Goal: Task Accomplishment & Management: Complete application form

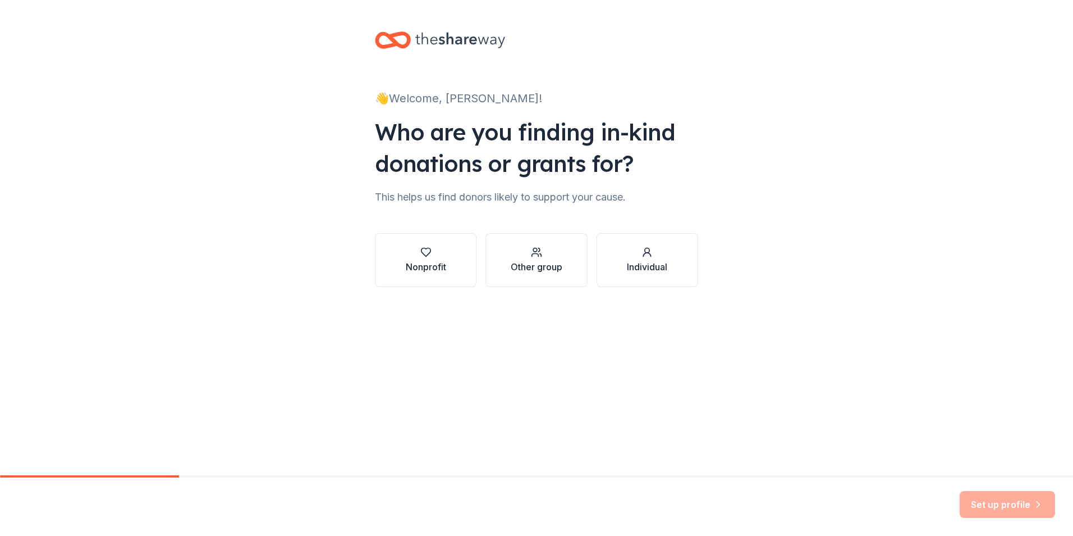
click at [410, 260] on div "Nonprofit" at bounding box center [426, 259] width 40 height 27
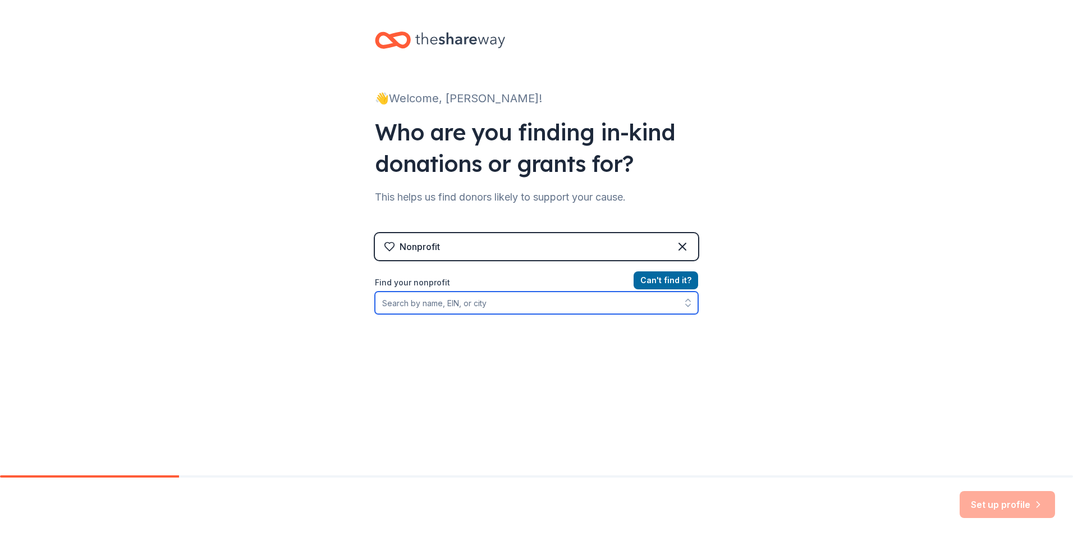
click at [518, 304] on input "Find your nonprofit" at bounding box center [536, 302] width 323 height 22
type input "[US_EMPLOYER_IDENTIFICATION_NUMBER]"
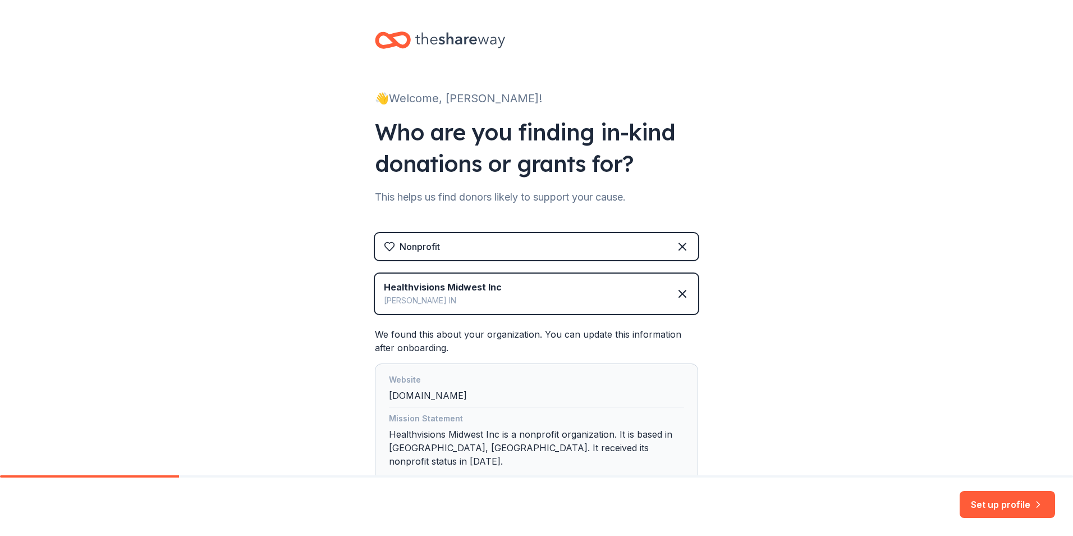
click at [826, 437] on div "👋 Welcome, [PERSON_NAME]! Who are you finding in-kind donations or grants for? …" at bounding box center [536, 279] width 1073 height 558
click at [1007, 508] on button "Set up profile" at bounding box center [1007, 504] width 95 height 27
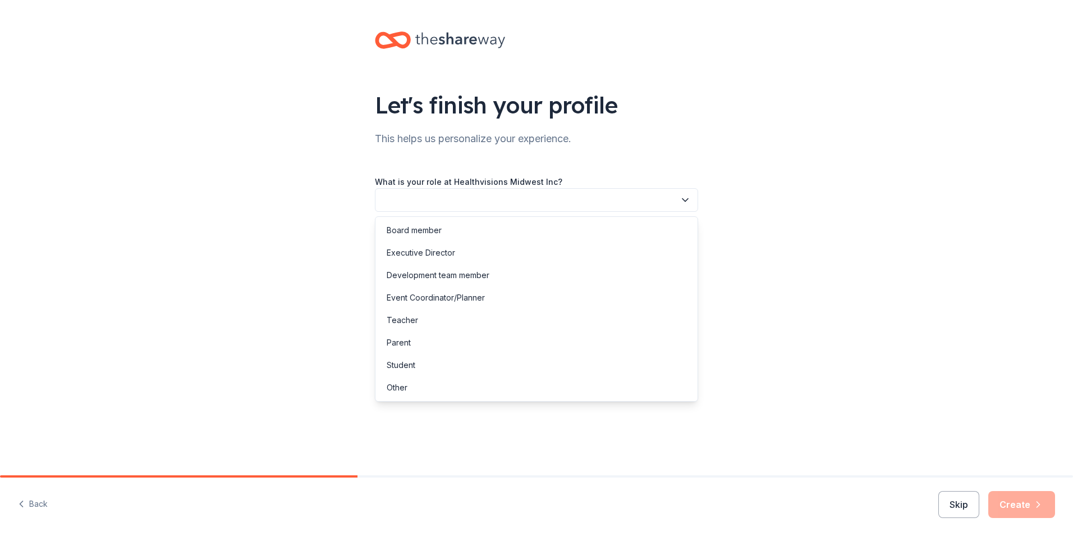
click at [458, 198] on button "button" at bounding box center [536, 200] width 323 height 24
click at [402, 387] on div "Other" at bounding box center [397, 387] width 21 height 13
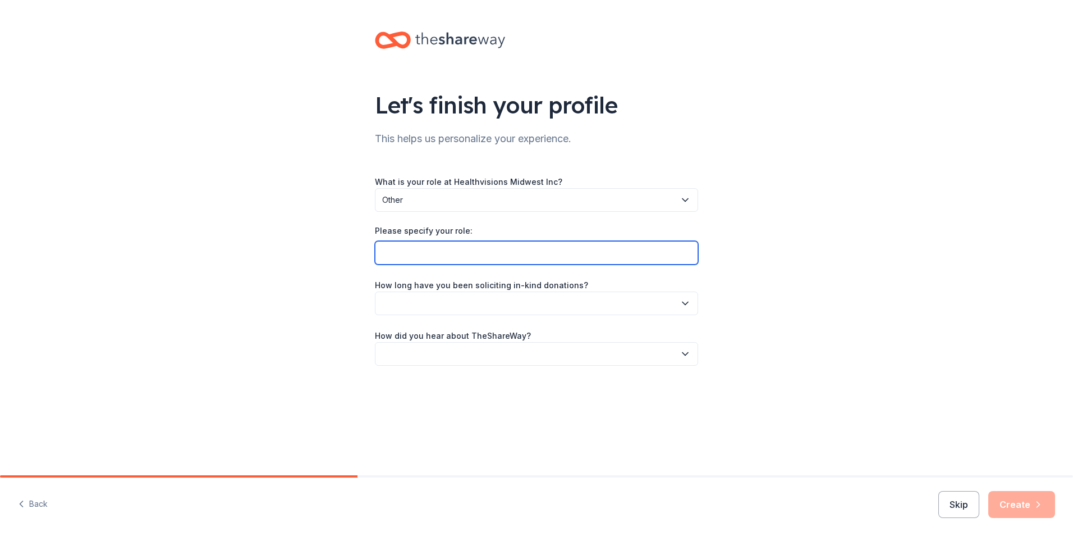
click at [432, 255] on input "Please specify your role:" at bounding box center [536, 253] width 323 height 24
type input "Program Manager"
click at [529, 303] on button "button" at bounding box center [536, 303] width 323 height 24
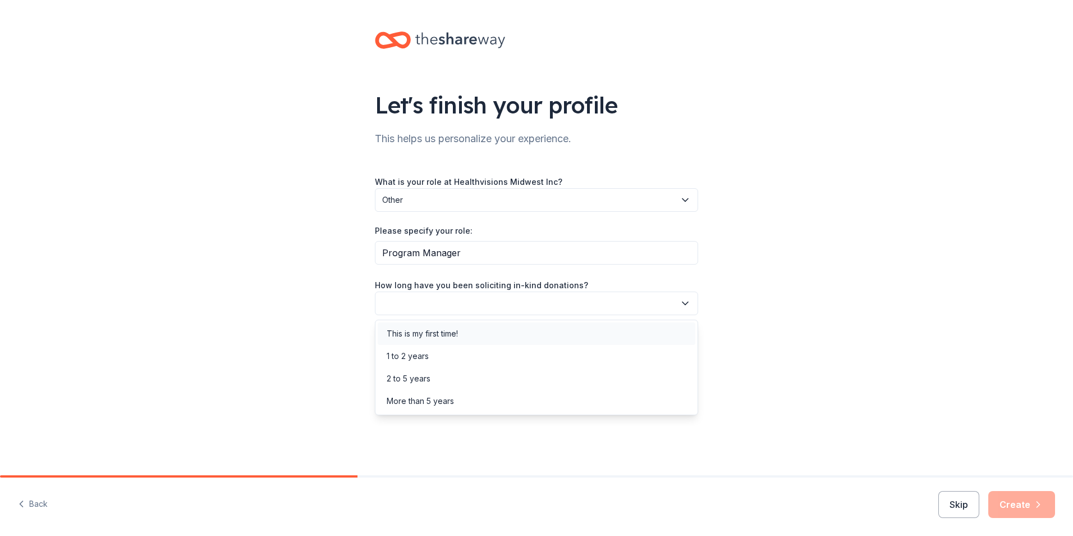
click at [419, 336] on div "This is my first time!" at bounding box center [422, 333] width 71 height 13
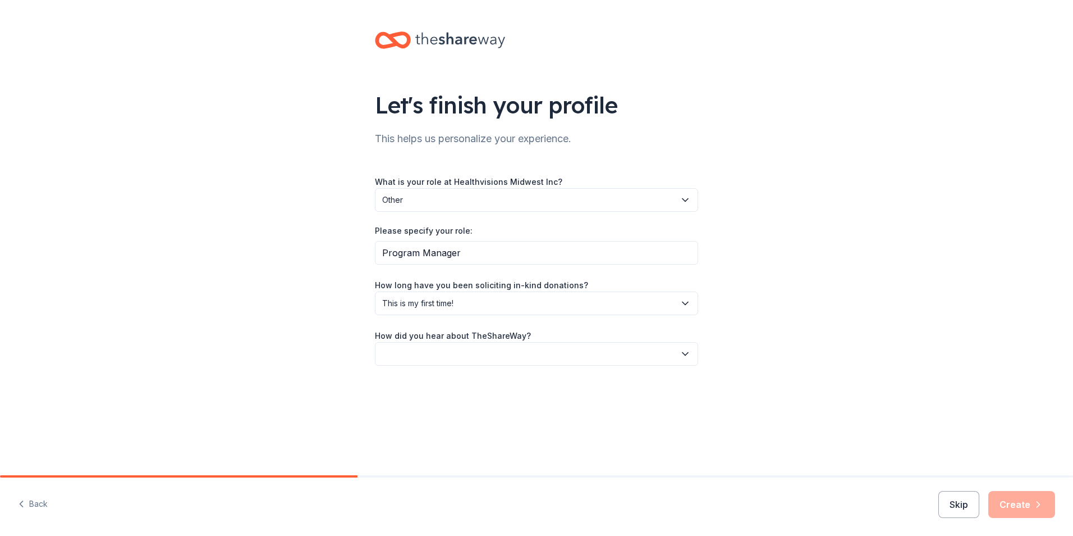
click at [467, 353] on button "button" at bounding box center [536, 354] width 323 height 24
click at [448, 389] on div "Friend or colleague" at bounding box center [423, 383] width 73 height 13
click at [749, 373] on div "Let's finish your profile This helps us personalize your experience. What is yo…" at bounding box center [536, 209] width 1073 height 419
click at [1034, 513] on button "Create" at bounding box center [1022, 504] width 67 height 27
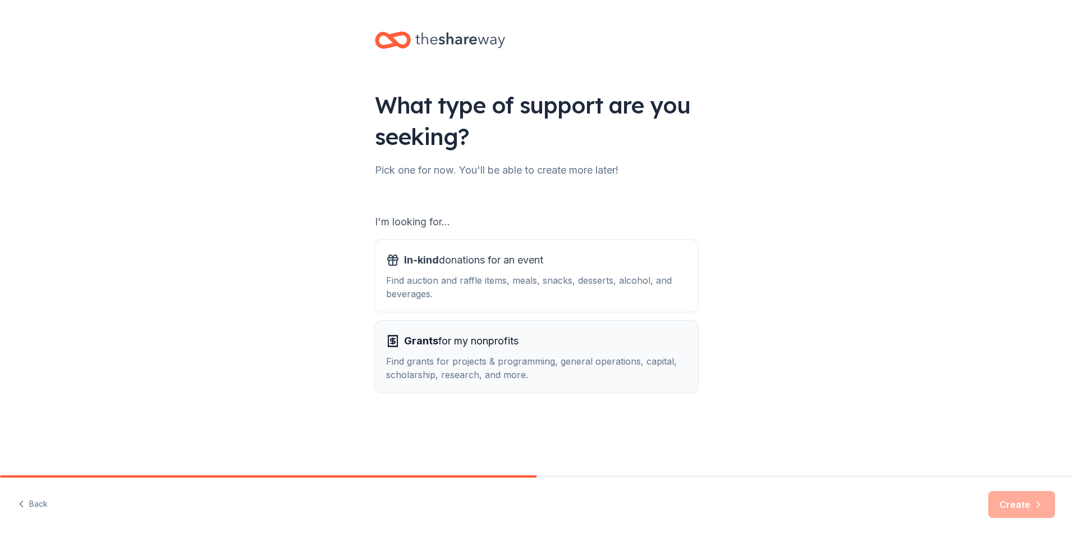
click at [508, 362] on div "Find grants for projects & programming, general operations, capital, scholarshi…" at bounding box center [536, 367] width 301 height 27
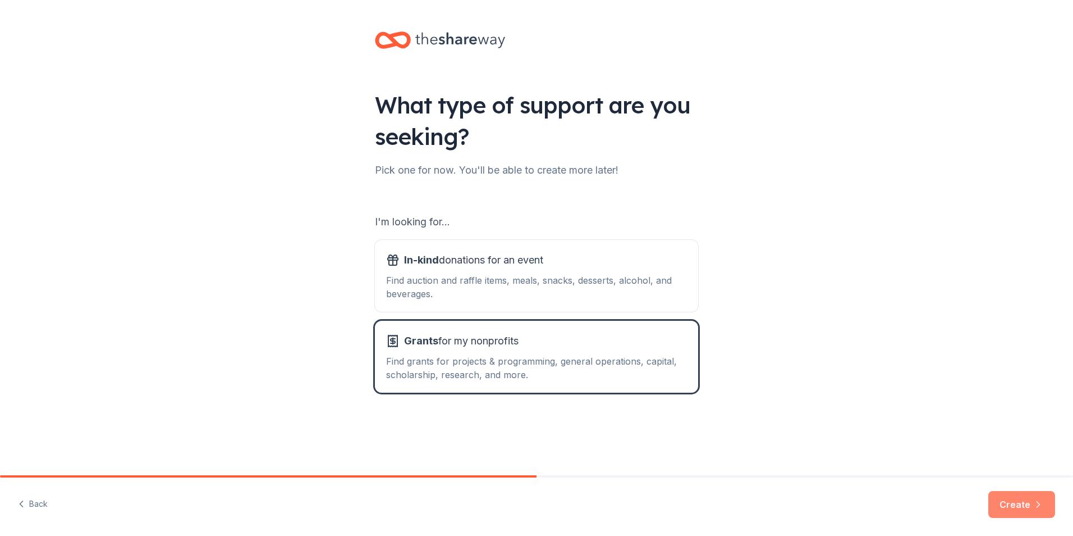
click at [1037, 506] on icon "button" at bounding box center [1038, 504] width 11 height 11
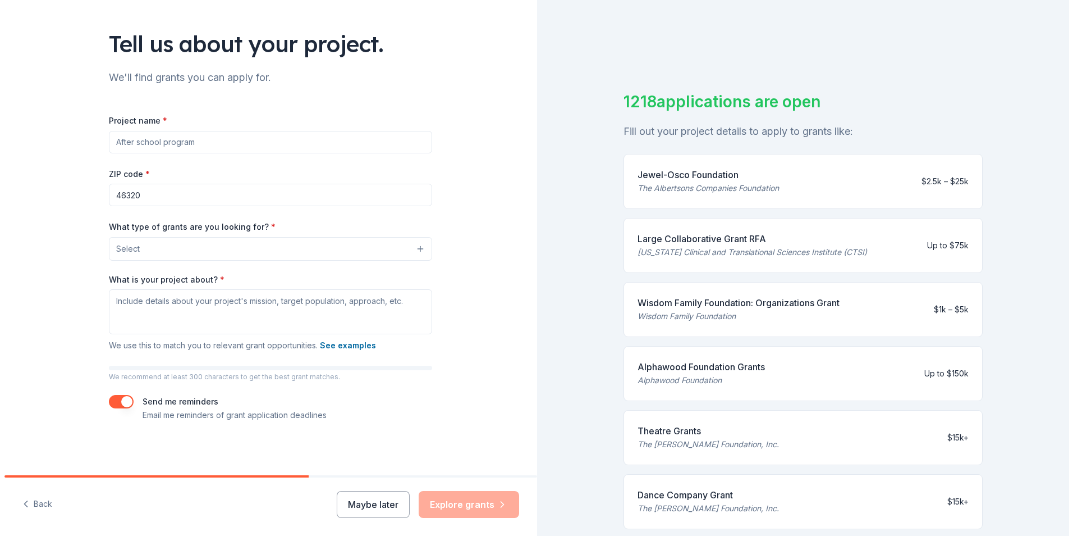
scroll to position [62, 0]
click at [368, 505] on button "Maybe later" at bounding box center [368, 504] width 73 height 27
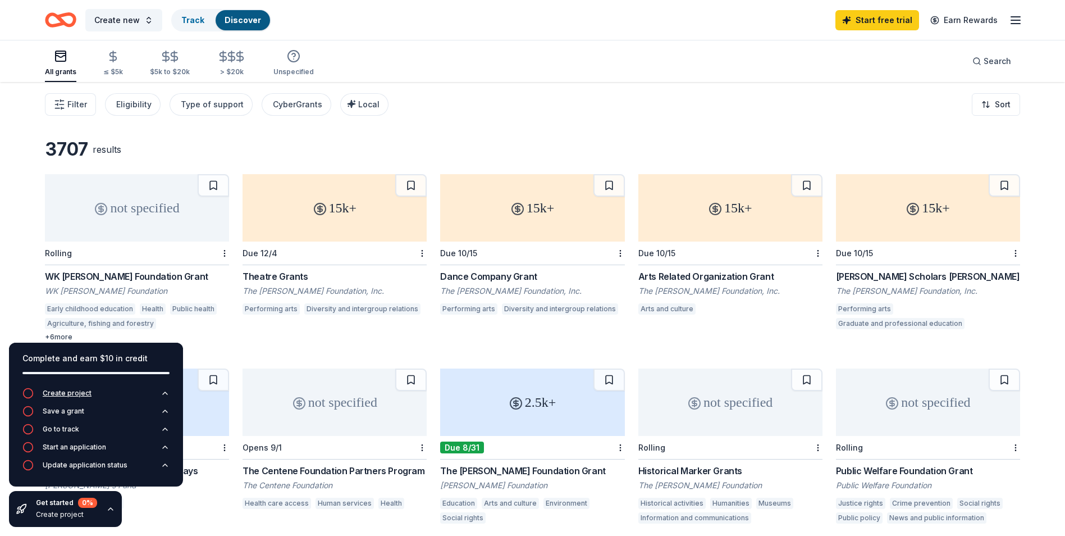
click at [75, 395] on div "Create project" at bounding box center [67, 392] width 49 height 9
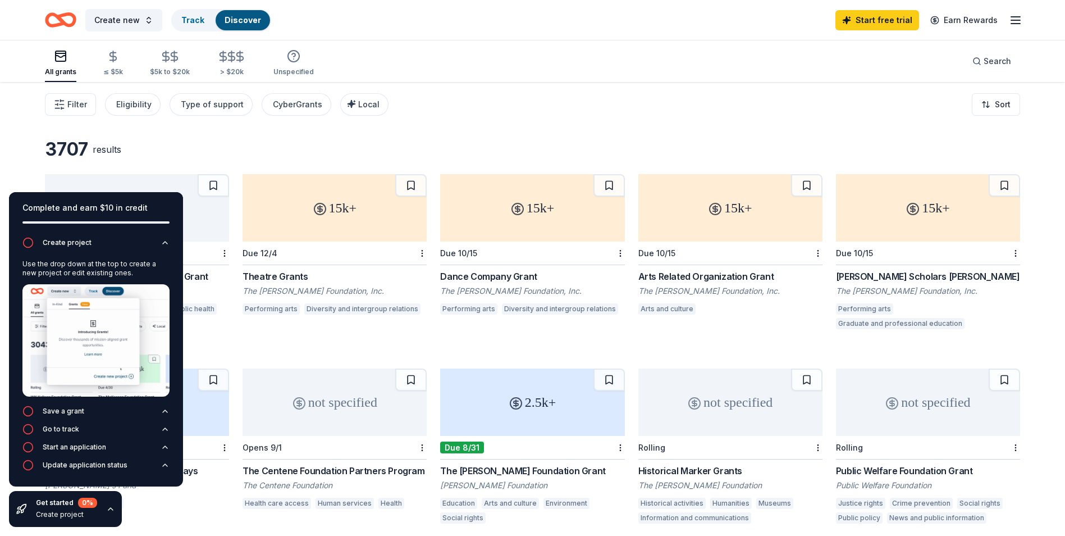
click at [504, 44] on div "All grants ≤ $5k $5k to $20k > $20k Unspecified Search" at bounding box center [532, 61] width 975 height 42
click at [143, 18] on button "Create new" at bounding box center [123, 20] width 77 height 22
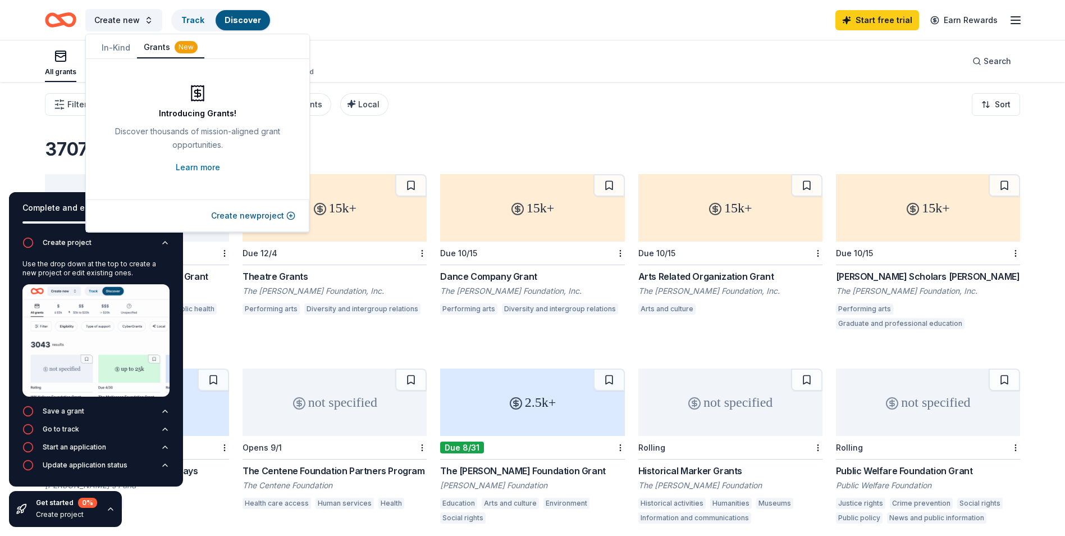
click at [113, 47] on button "In-Kind" at bounding box center [116, 48] width 42 height 20
click at [267, 212] on button "Create new event" at bounding box center [255, 215] width 79 height 13
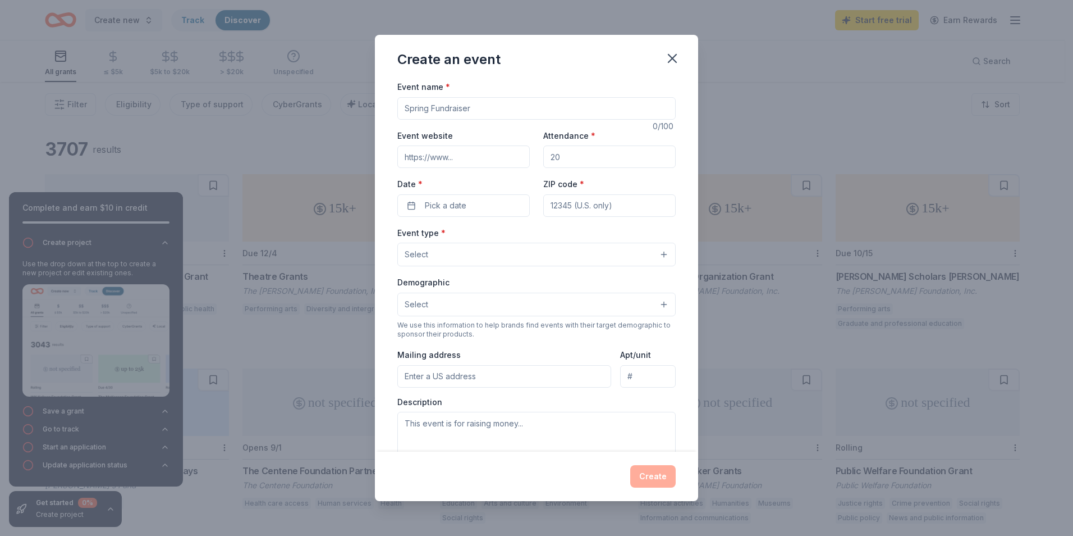
click at [486, 109] on input "Event name *" at bounding box center [536, 108] width 278 height 22
type input "A"
type input "H"
type input "Vision of Health"
click at [459, 158] on input "Event website" at bounding box center [463, 156] width 132 height 22
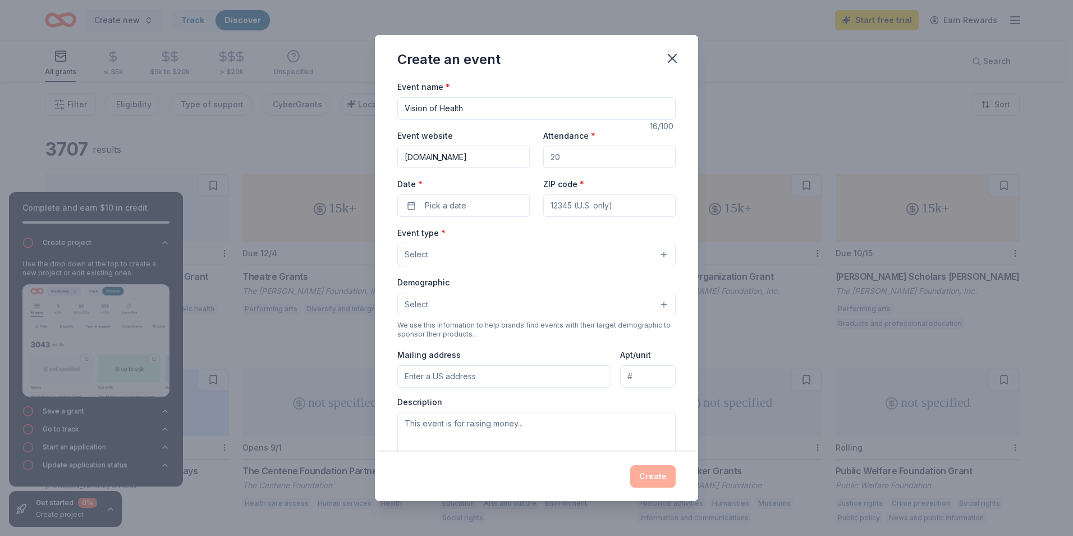
type input "[DOMAIN_NAME]"
type input "100"
click at [459, 200] on span "Pick a date" at bounding box center [446, 205] width 42 height 13
click at [518, 232] on button "Go to next month" at bounding box center [522, 235] width 16 height 16
click at [522, 234] on button "Go to next month" at bounding box center [522, 235] width 16 height 16
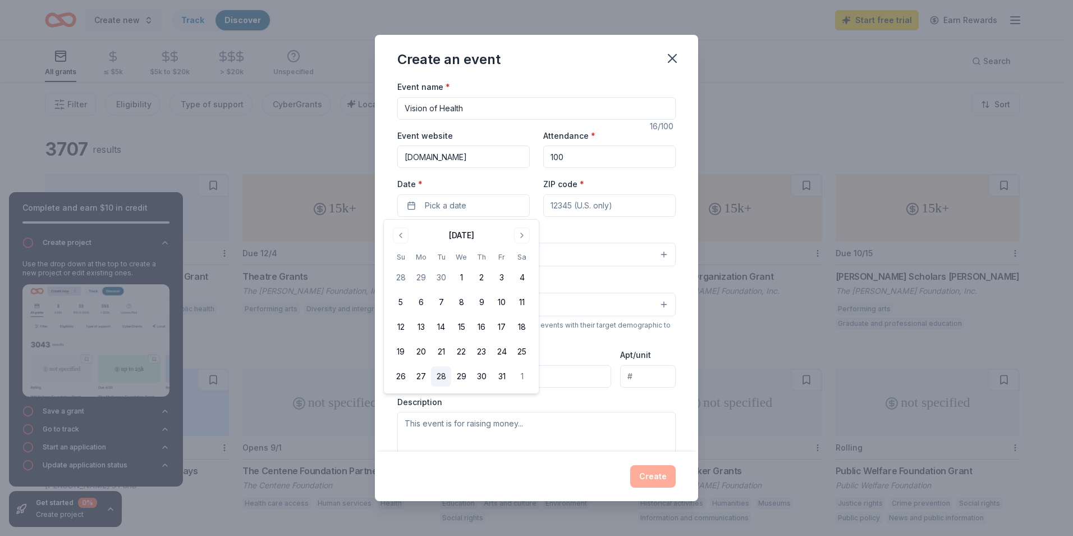
click at [444, 376] on button "28" at bounding box center [441, 376] width 20 height 20
click at [630, 206] on input "ZIP code *" at bounding box center [609, 205] width 132 height 22
type input "46322"
click at [564, 249] on button "Select" at bounding box center [536, 255] width 278 height 24
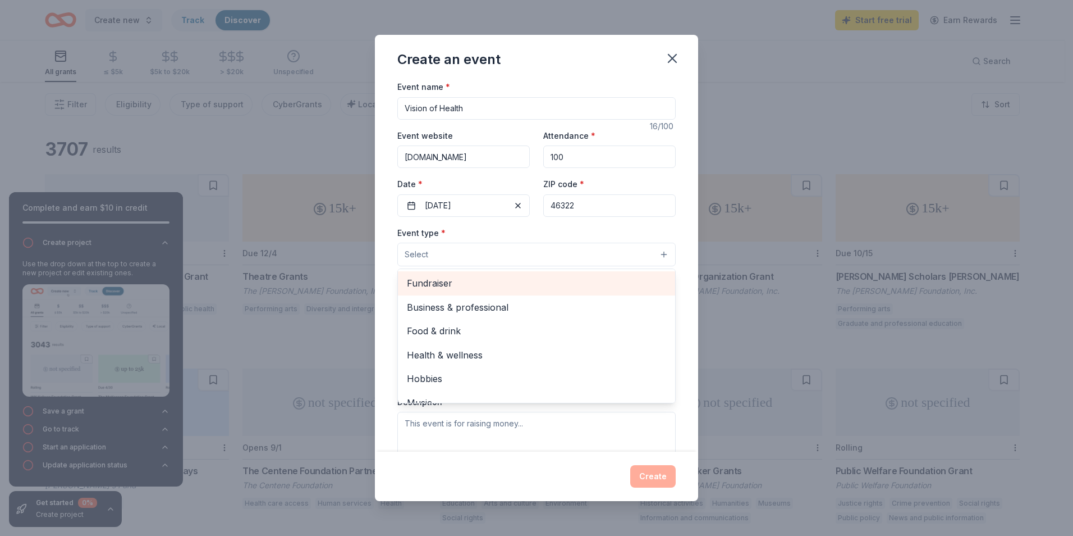
click at [421, 277] on span "Fundraiser" at bounding box center [536, 283] width 259 height 15
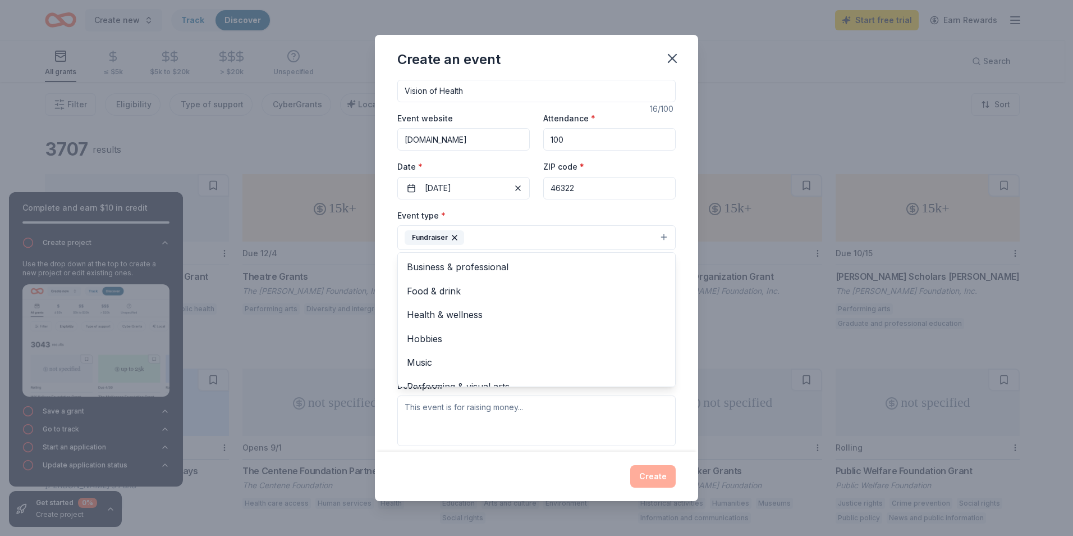
scroll to position [13, 0]
click at [682, 427] on div "Event name * Vision of Health 16 /100 Event website [DOMAIN_NAME] Attendance * …" at bounding box center [536, 266] width 323 height 372
click at [636, 234] on button "Fundraiser" at bounding box center [536, 237] width 278 height 25
click at [674, 307] on div "Event name * Vision of Health 16 /100 Event website [DOMAIN_NAME] Attendance * …" at bounding box center [536, 266] width 323 height 372
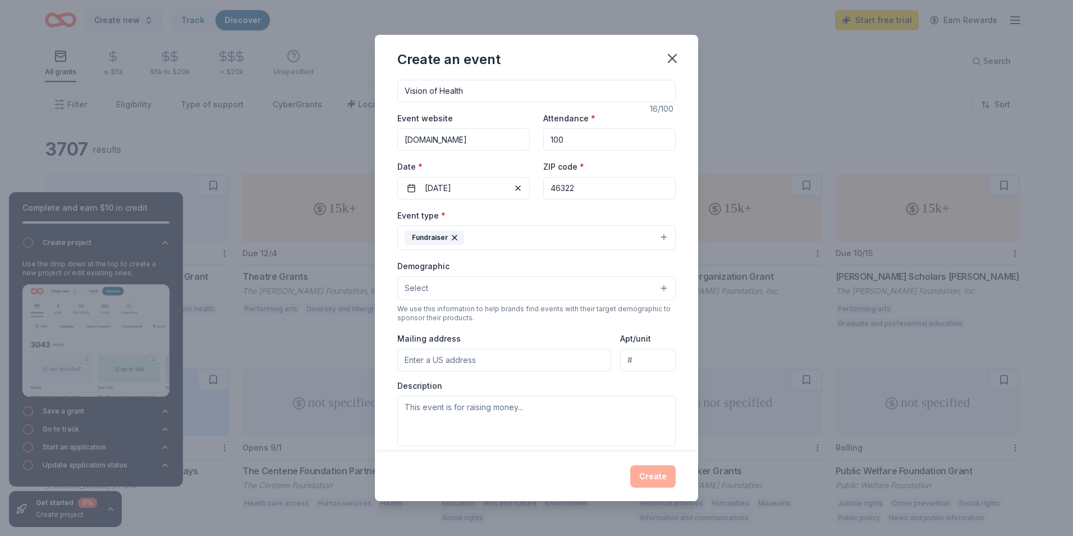
click at [612, 236] on button "Fundraiser" at bounding box center [536, 237] width 278 height 25
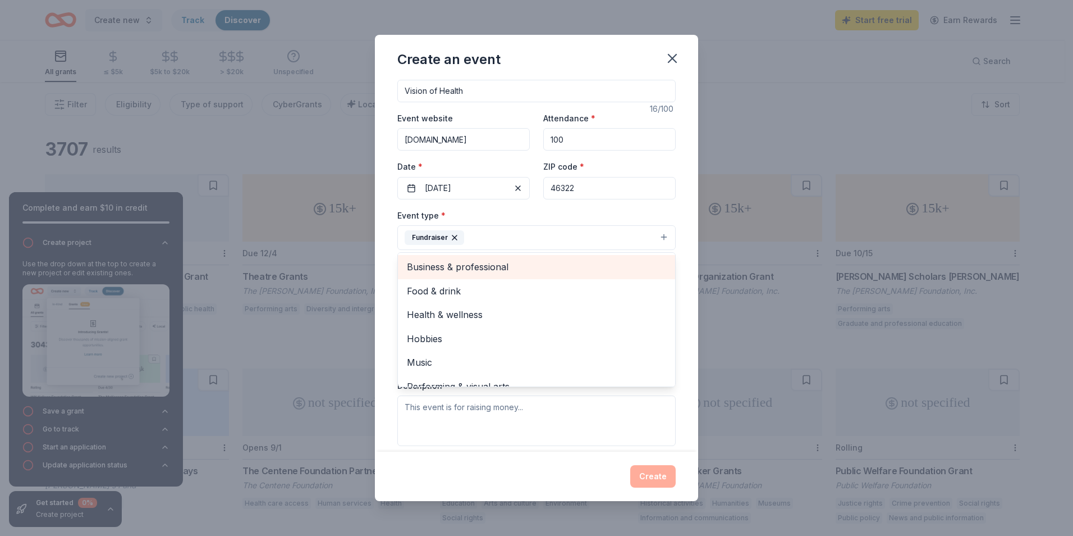
click at [506, 269] on span "Business & professional" at bounding box center [536, 266] width 259 height 15
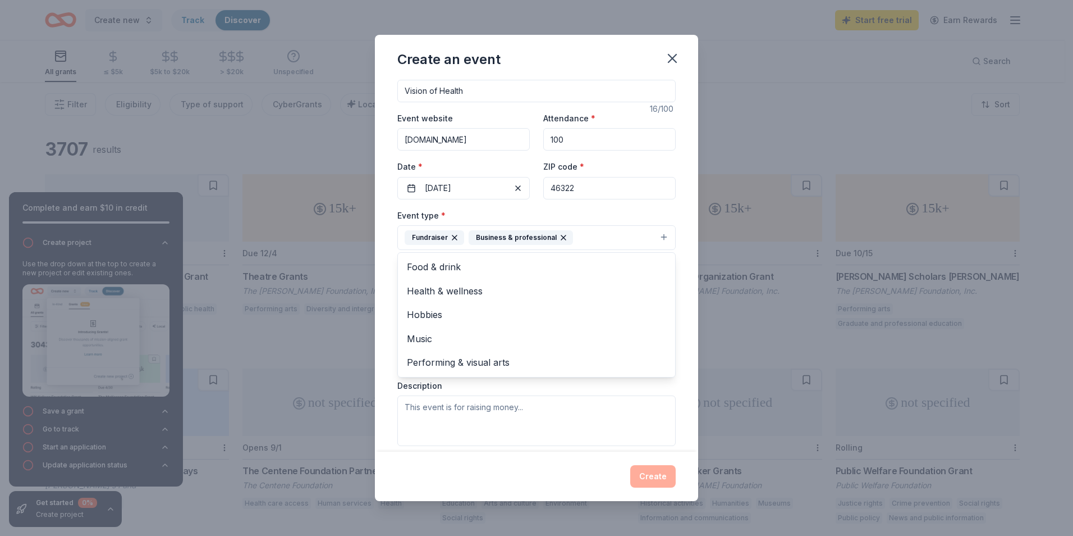
click at [679, 284] on div "Event name * Vision of Health 16 /100 Event website [DOMAIN_NAME] Attendance * …" at bounding box center [536, 266] width 323 height 372
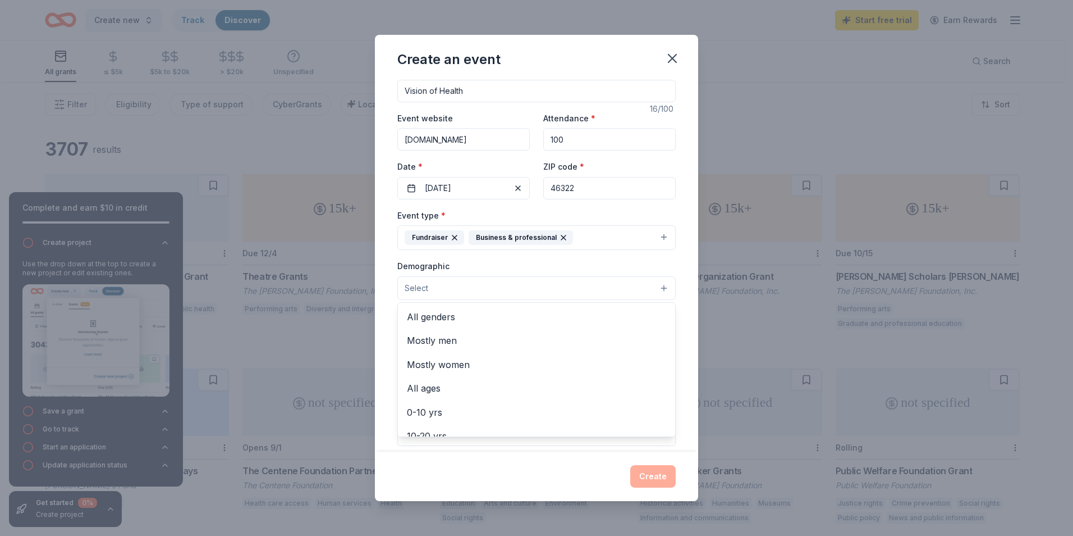
click at [495, 286] on button "Select" at bounding box center [536, 288] width 278 height 24
click at [452, 313] on span "All genders" at bounding box center [536, 316] width 259 height 15
click at [467, 362] on span "All ages" at bounding box center [536, 365] width 259 height 15
click at [683, 325] on div "Event name * Vision of Health 16 /100 Event website [DOMAIN_NAME] Attendance * …" at bounding box center [536, 266] width 323 height 372
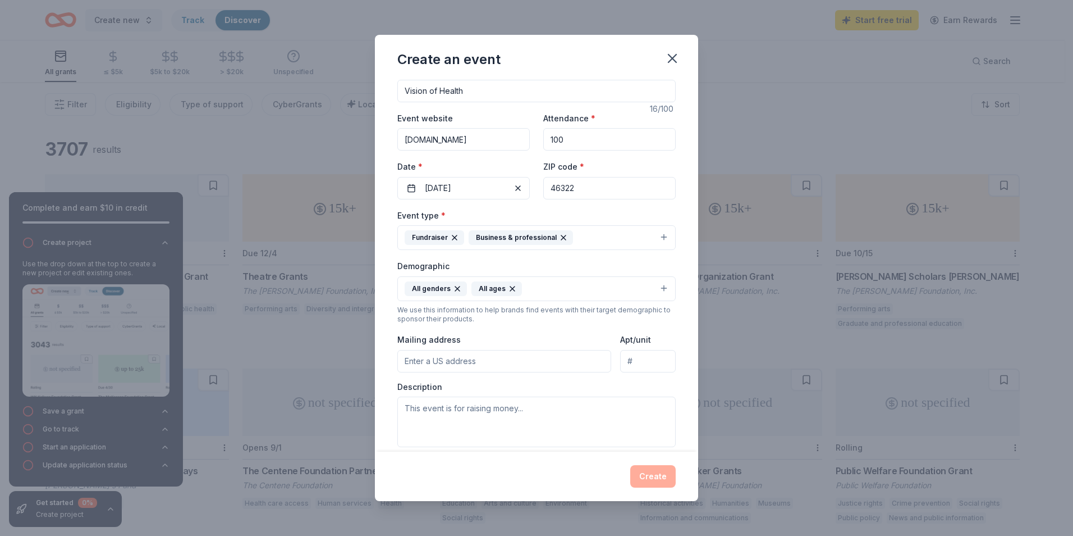
click at [507, 366] on input "Mailing address" at bounding box center [504, 361] width 214 height 22
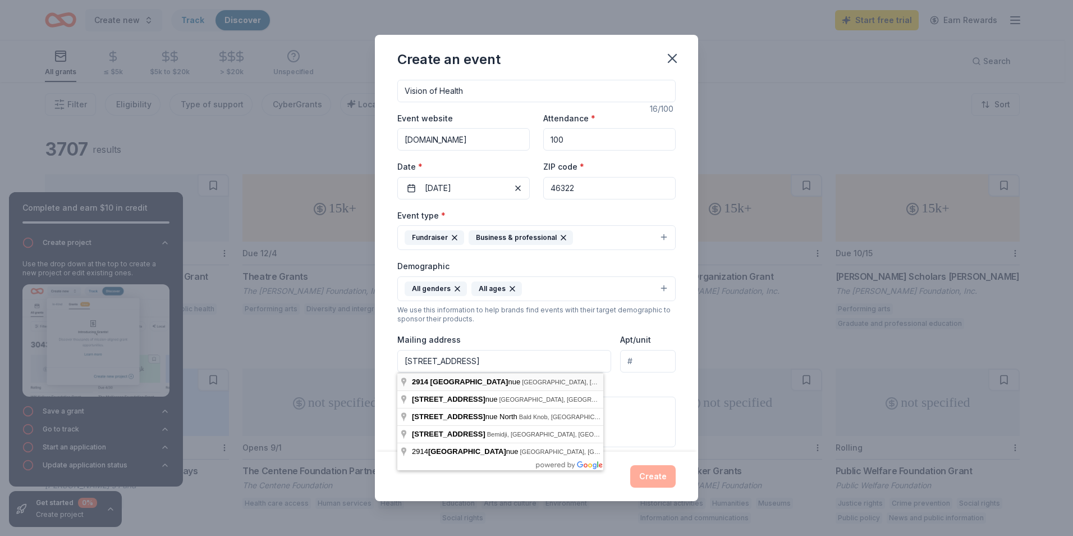
type input "[STREET_ADDRESS]"
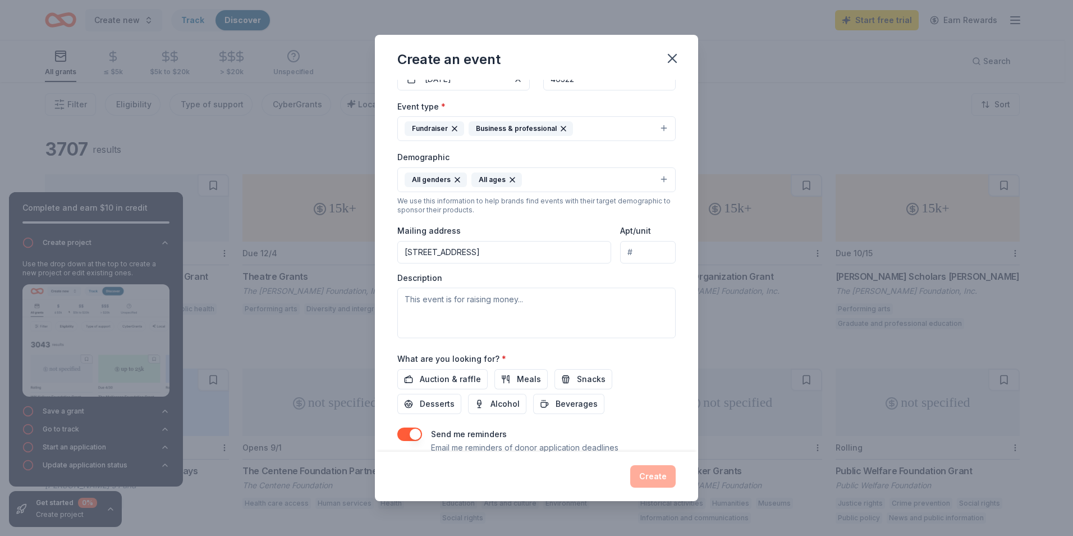
scroll to position [130, 0]
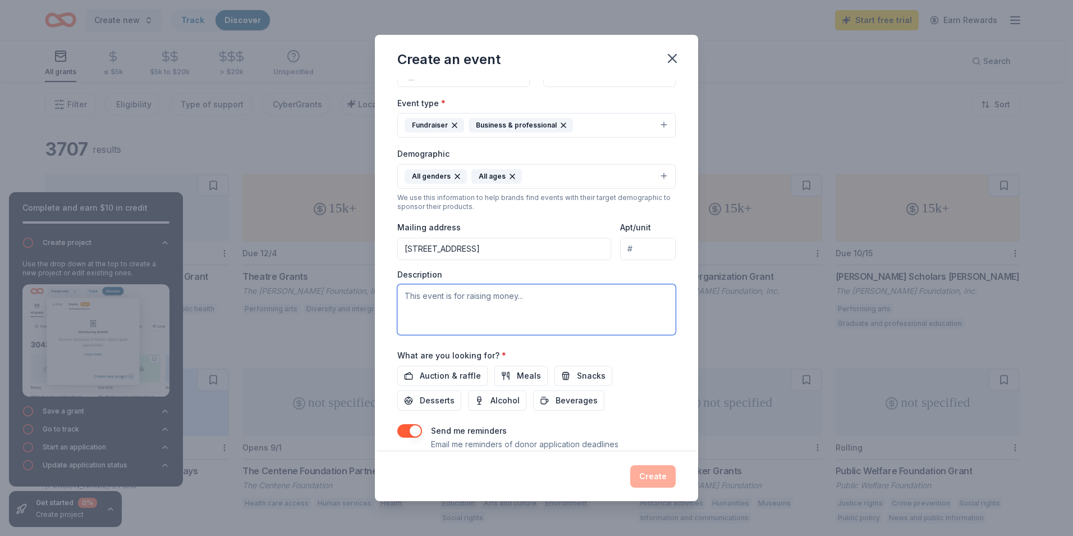
click at [445, 302] on textarea at bounding box center [536, 309] width 278 height 51
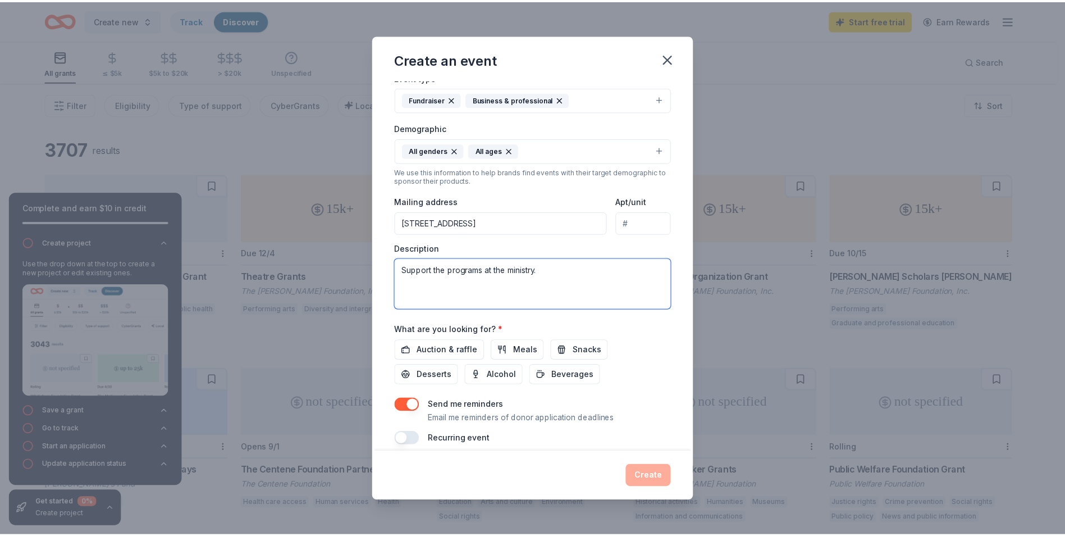
scroll to position [167, 0]
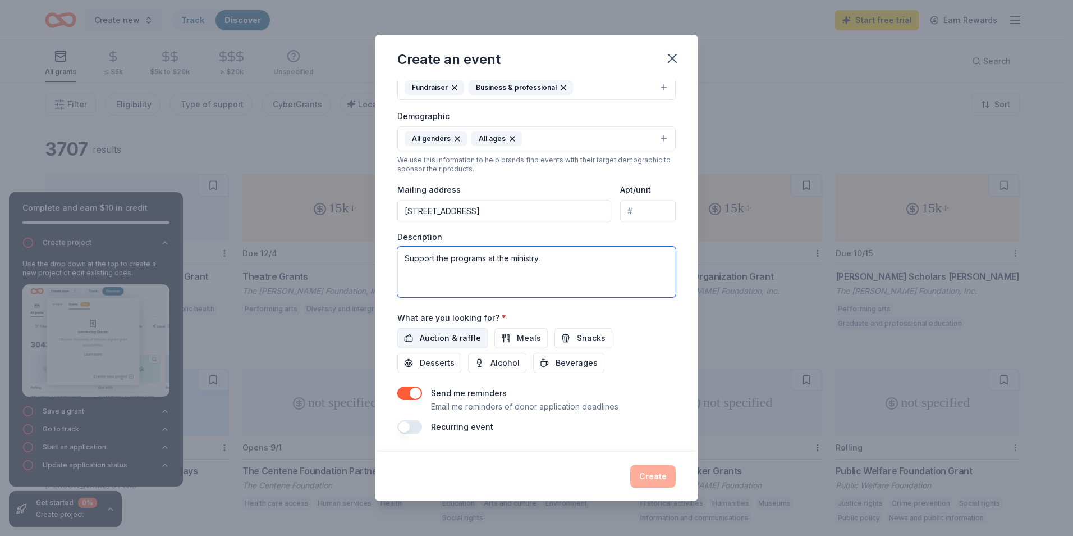
type textarea "Support the programs at the ministry."
click at [454, 335] on span "Auction & raffle" at bounding box center [450, 337] width 61 height 13
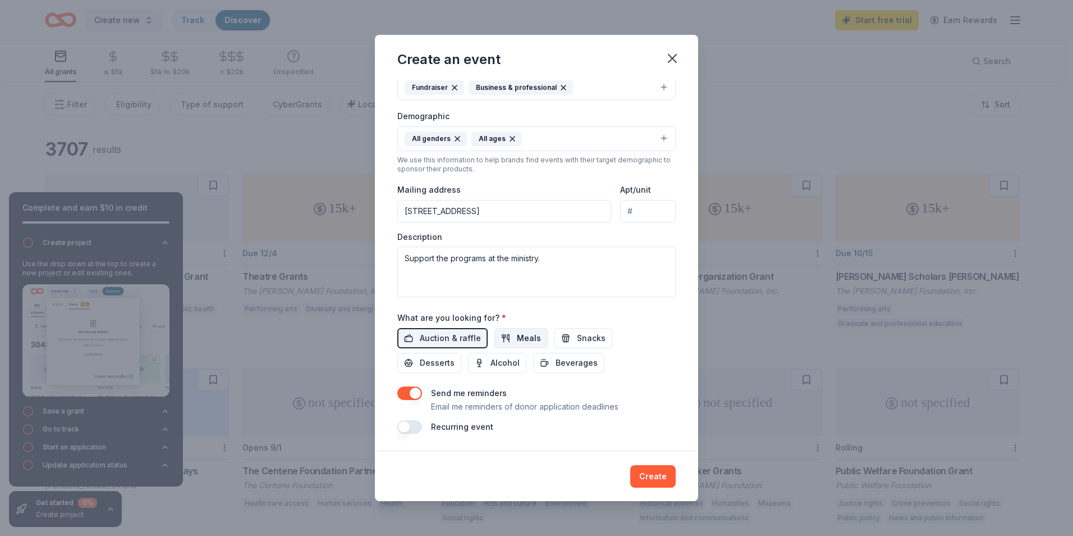
click at [517, 339] on span "Meals" at bounding box center [529, 337] width 24 height 13
click at [578, 340] on span "Snacks" at bounding box center [591, 337] width 29 height 13
click at [440, 356] on span "Desserts" at bounding box center [437, 362] width 35 height 13
click at [483, 362] on button "Alcohol" at bounding box center [497, 363] width 58 height 20
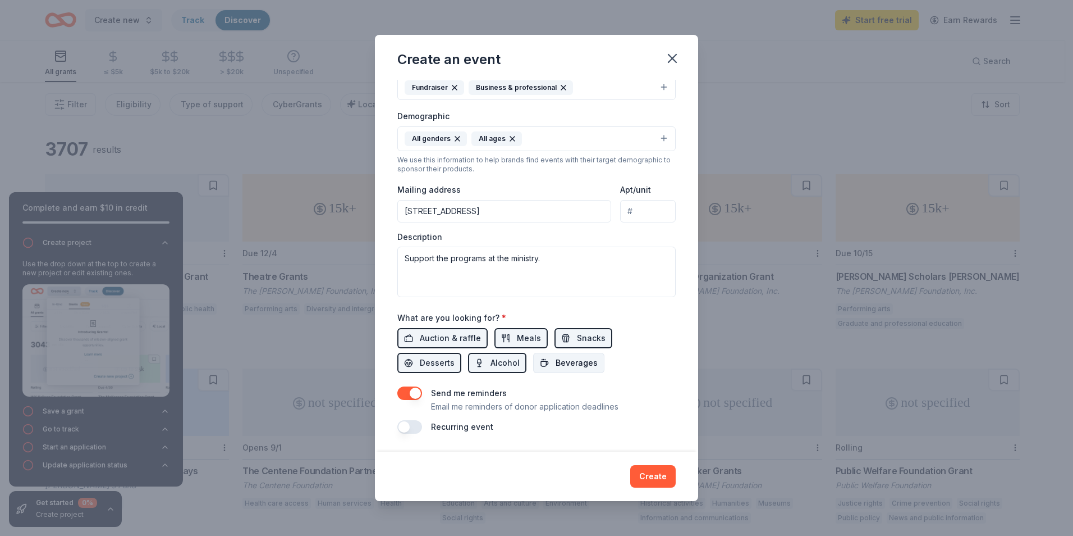
click at [565, 371] on button "Beverages" at bounding box center [568, 363] width 71 height 20
click at [651, 476] on button "Create" at bounding box center [652, 476] width 45 height 22
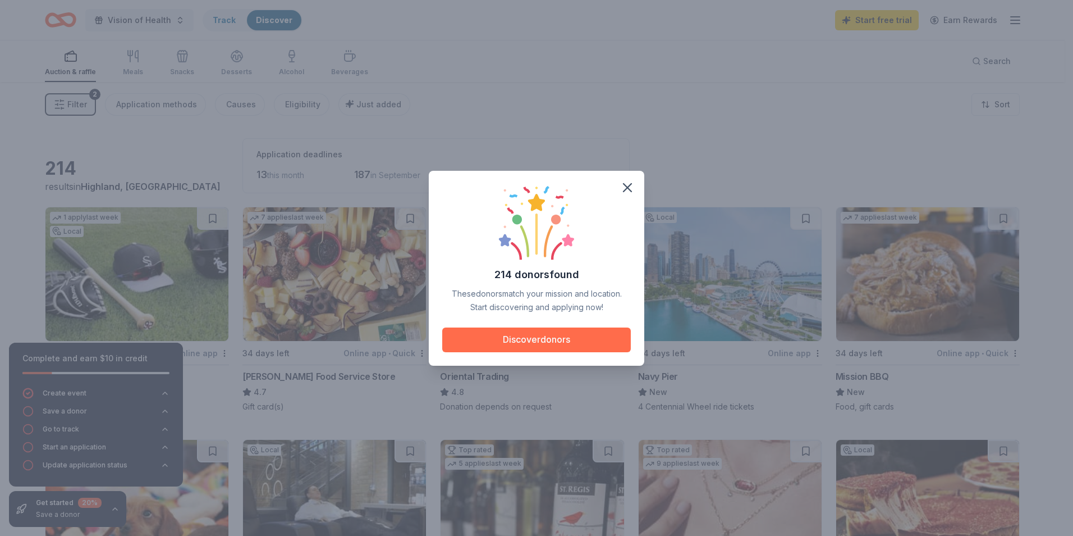
click at [531, 336] on button "Discover donors" at bounding box center [536, 339] width 189 height 25
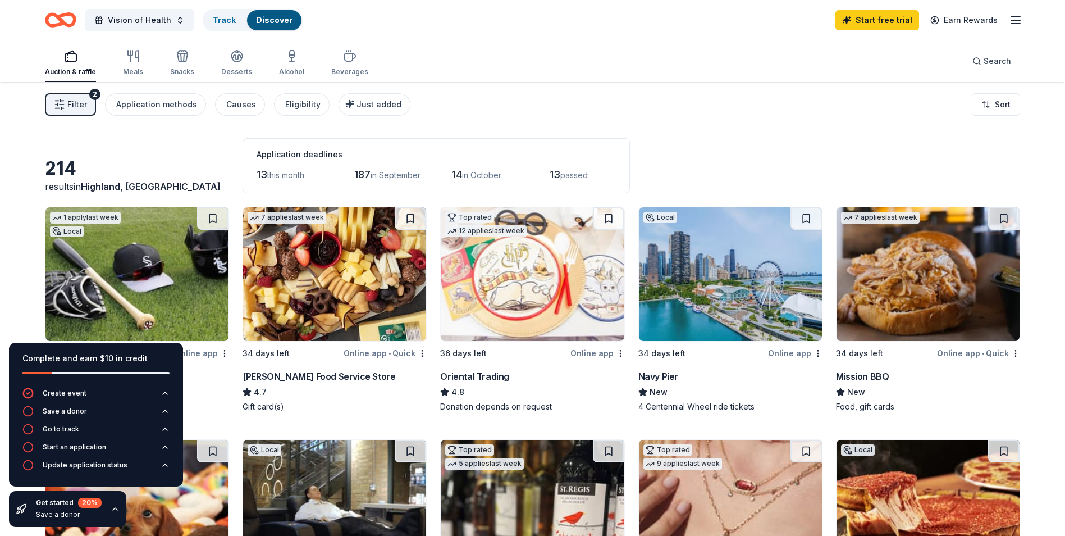
click at [114, 508] on icon "button" at bounding box center [115, 508] width 9 height 9
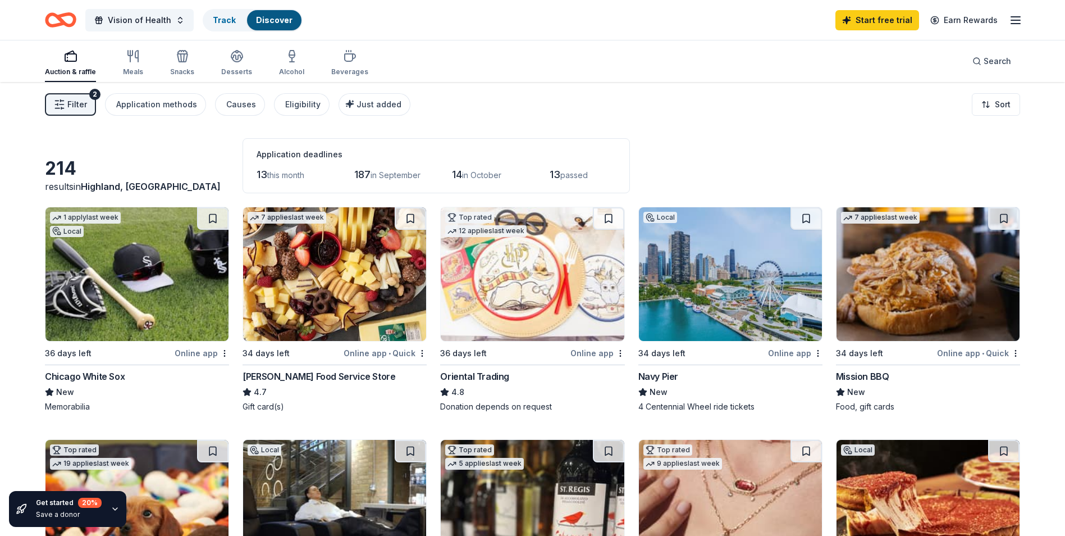
click at [806, 355] on div "Online app" at bounding box center [795, 353] width 54 height 14
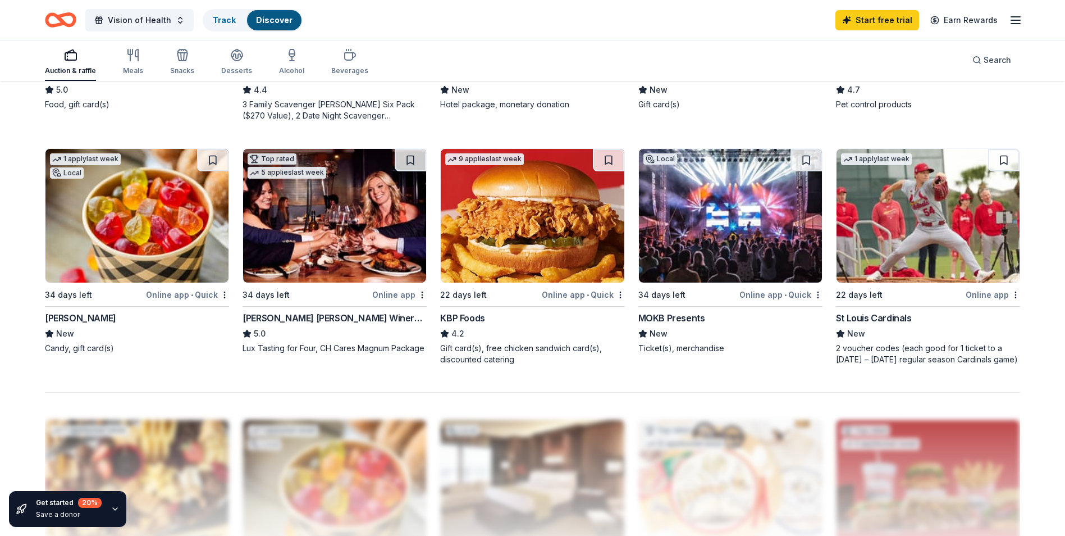
scroll to position [786, 0]
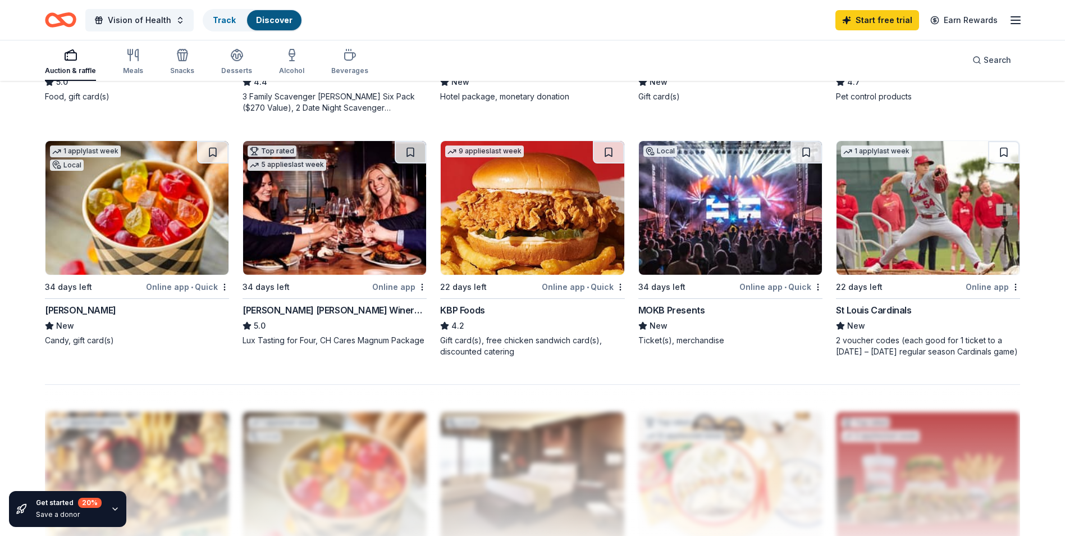
click at [336, 214] on img at bounding box center [334, 208] width 183 height 134
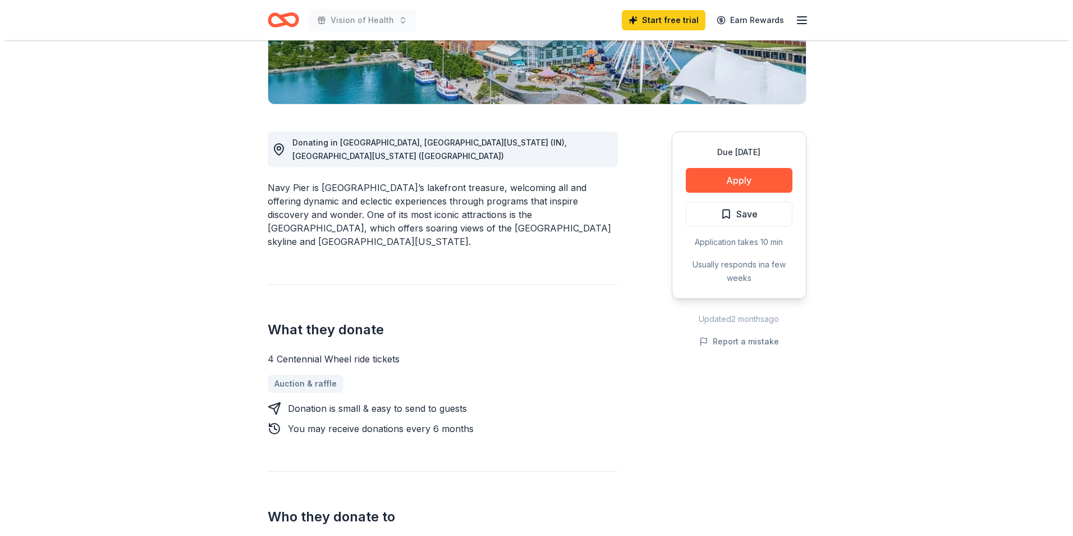
scroll to position [225, 0]
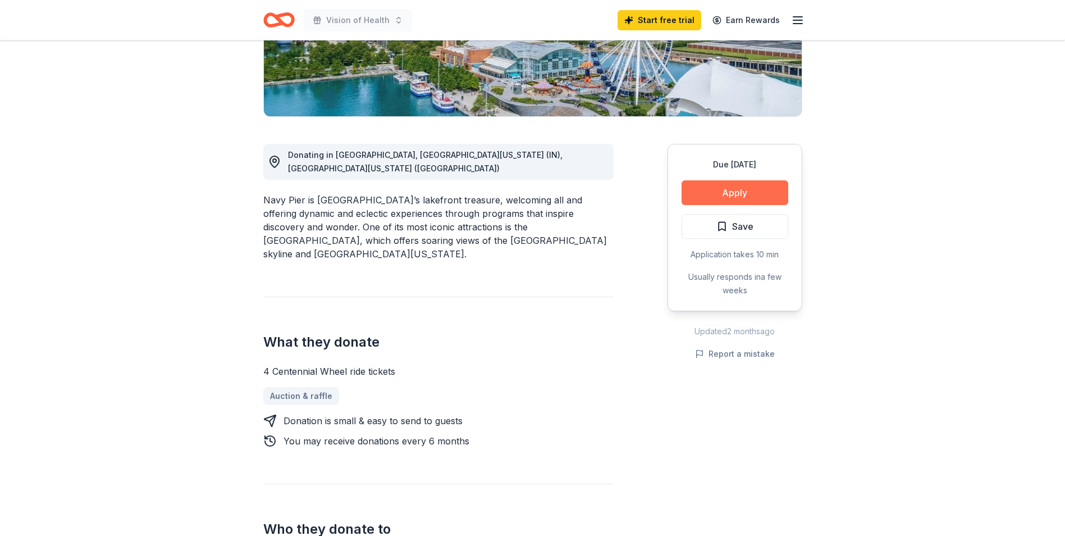
click at [717, 183] on button "Apply" at bounding box center [735, 192] width 107 height 25
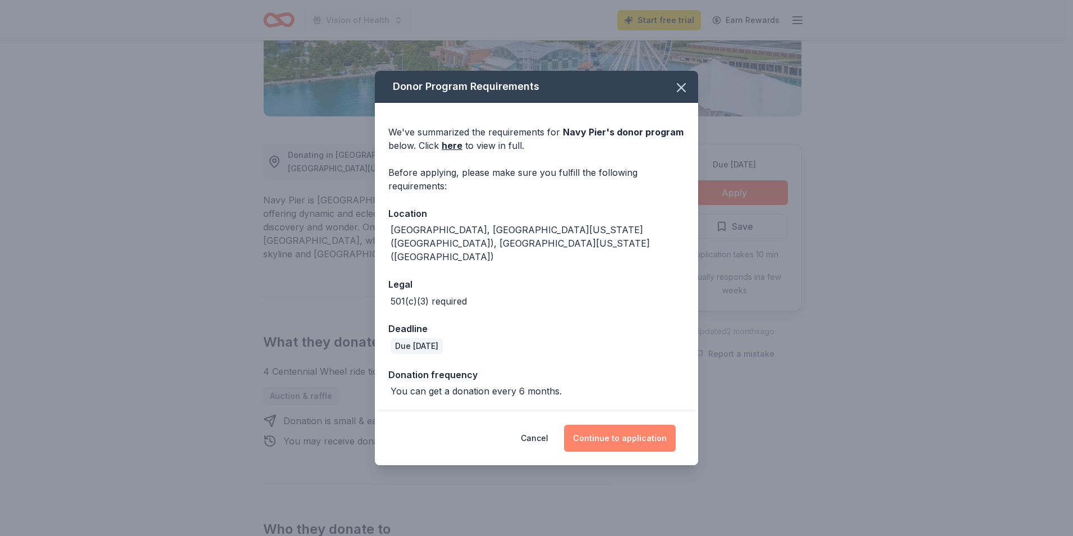
click at [630, 433] on button "Continue to application" at bounding box center [620, 437] width 112 height 27
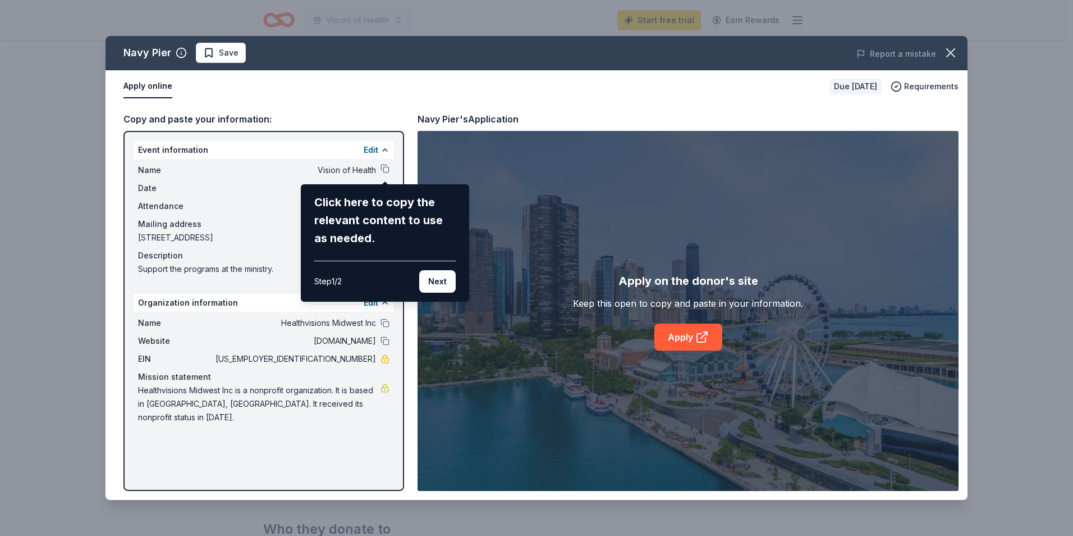
click at [383, 170] on div "Navy Pier Save Report a mistake Apply online Due in 34 days Requirements Copy a…" at bounding box center [537, 268] width 862 height 464
click at [441, 281] on button "Next" at bounding box center [437, 281] width 36 height 22
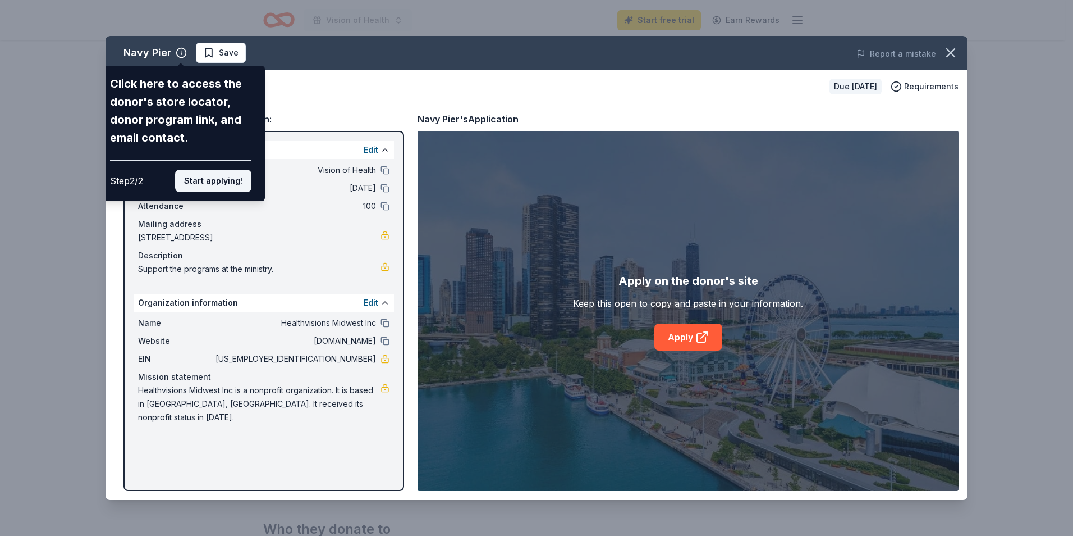
click at [221, 179] on button "Start applying!" at bounding box center [213, 181] width 76 height 22
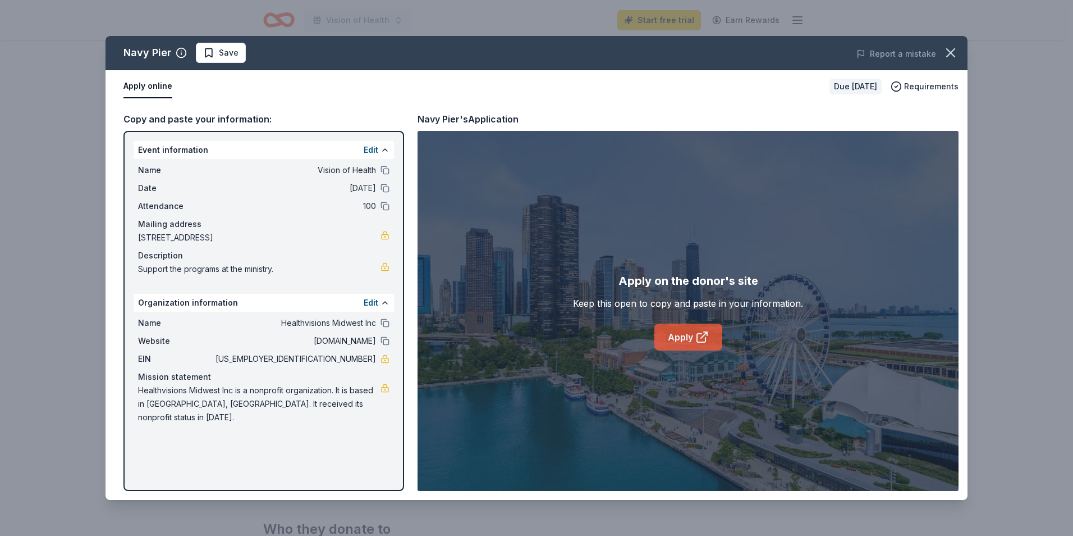
click at [698, 340] on icon at bounding box center [702, 336] width 13 height 13
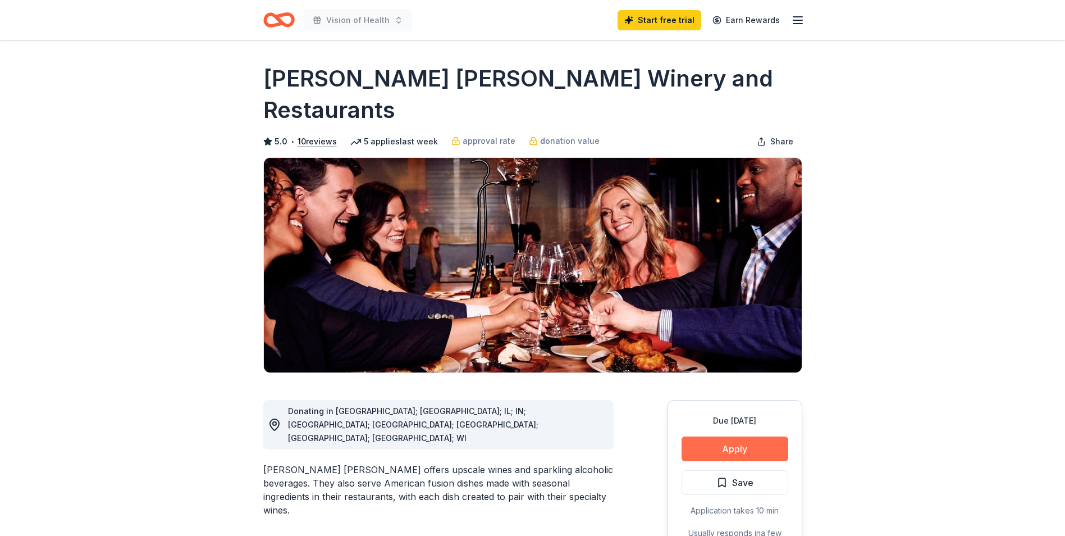
click at [738, 436] on button "Apply" at bounding box center [735, 448] width 107 height 25
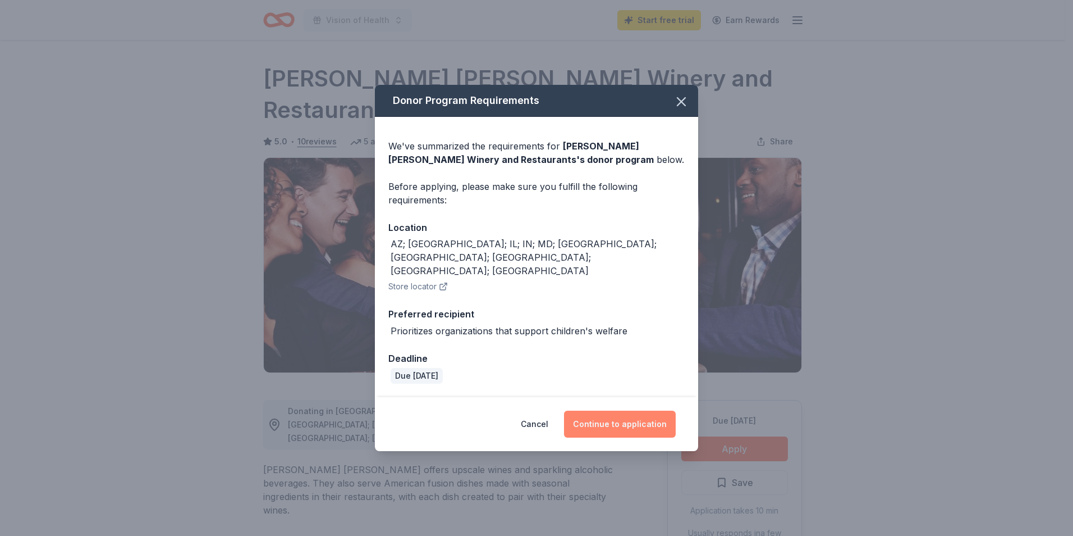
click at [603, 410] on button "Continue to application" at bounding box center [620, 423] width 112 height 27
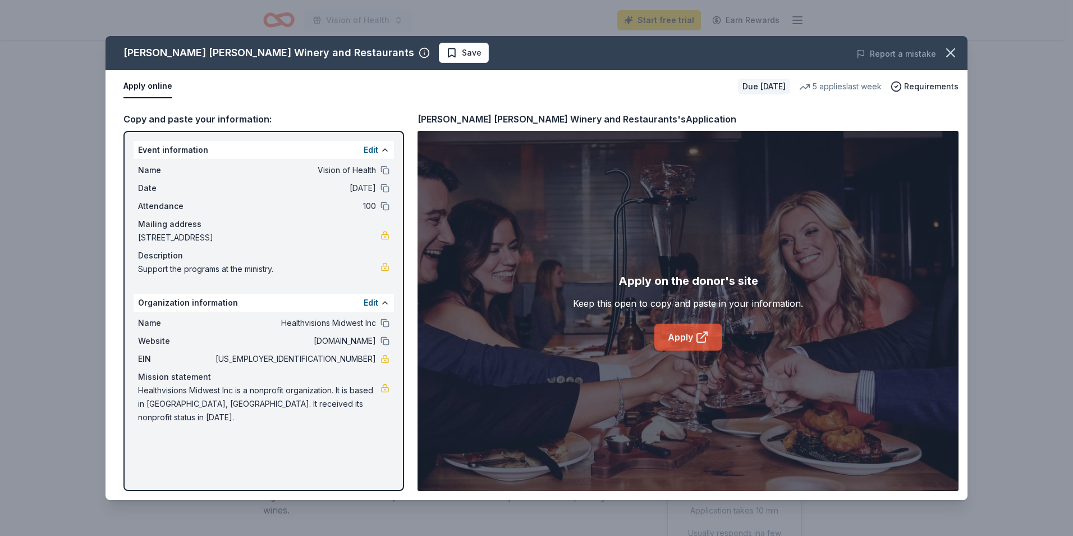
click at [685, 333] on link "Apply" at bounding box center [689, 336] width 68 height 27
